Goal: Use online tool/utility: Use online tool/utility

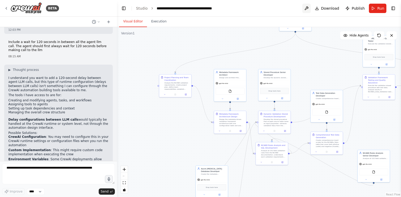
click at [308, 7] on button at bounding box center [306, 8] width 8 height 9
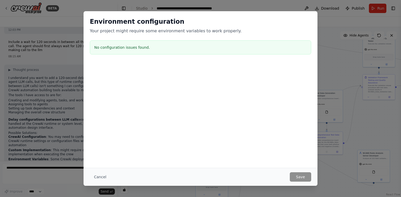
click at [162, 54] on div "Environment configuration Your project might require some environment variables…" at bounding box center [201, 37] width 234 height 52
click at [142, 48] on h3 "No configuration issues found." at bounding box center [200, 47] width 212 height 5
click at [144, 34] on p "Your project might require some environment variables to work properly." at bounding box center [200, 31] width 221 height 6
click at [97, 174] on button "Cancel" at bounding box center [100, 177] width 21 height 9
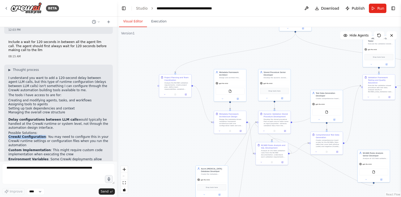
drag, startPoint x: 40, startPoint y: 90, endPoint x: 8, endPoint y: 92, distance: 32.4
click at [8, 92] on div "▶ Thought process I understand you want to add a 120-second delay between agent…" at bounding box center [58, 137] width 109 height 144
copy strong "CrewAI Configuration"
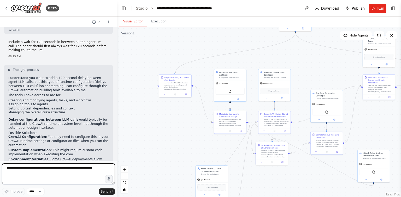
click at [37, 175] on textarea at bounding box center [58, 174] width 113 height 21
paste textarea "**********"
type textarea "**********"
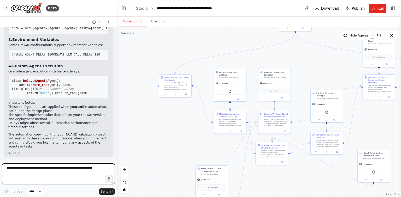
scroll to position [1359, 0]
